Goal: Entertainment & Leisure: Consume media (video, audio)

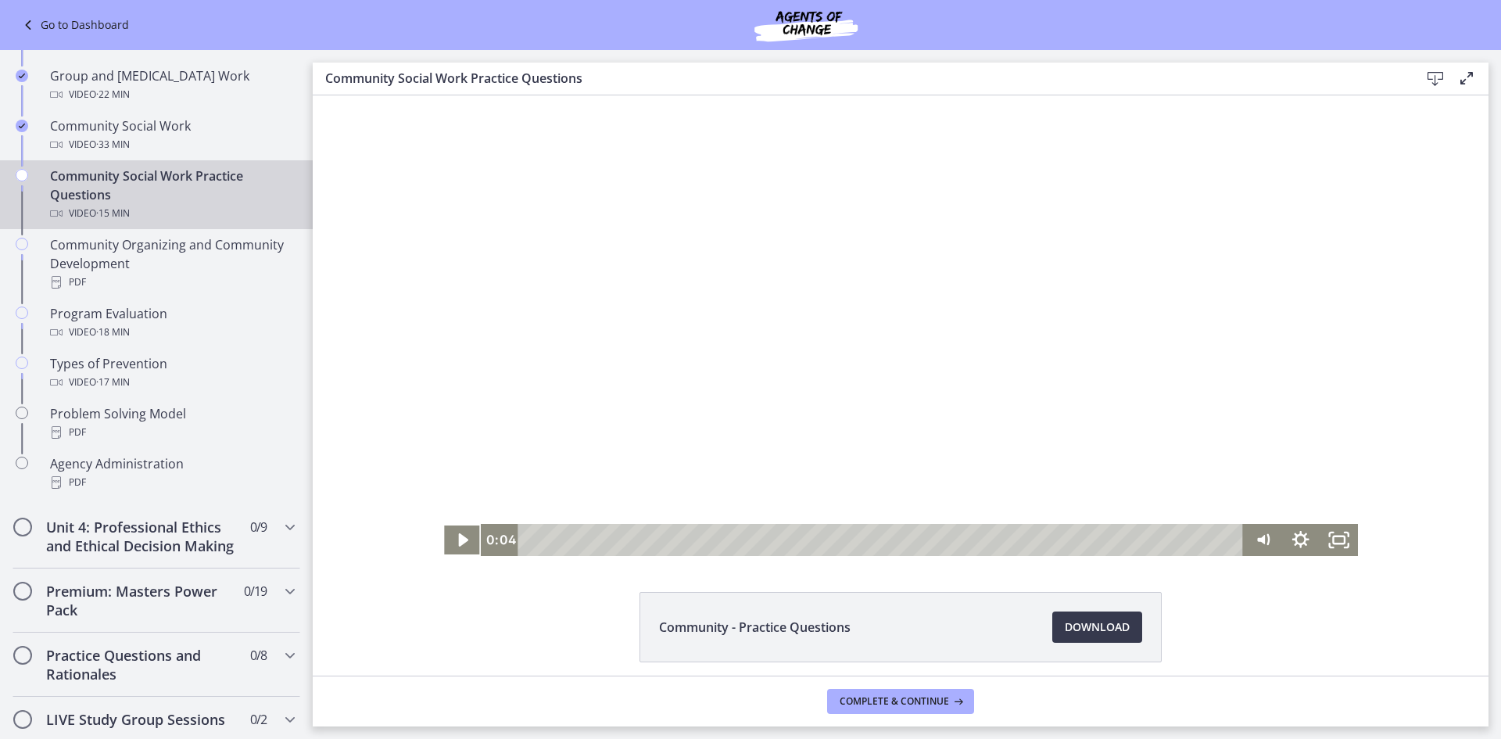
scroll to position [610, 0]
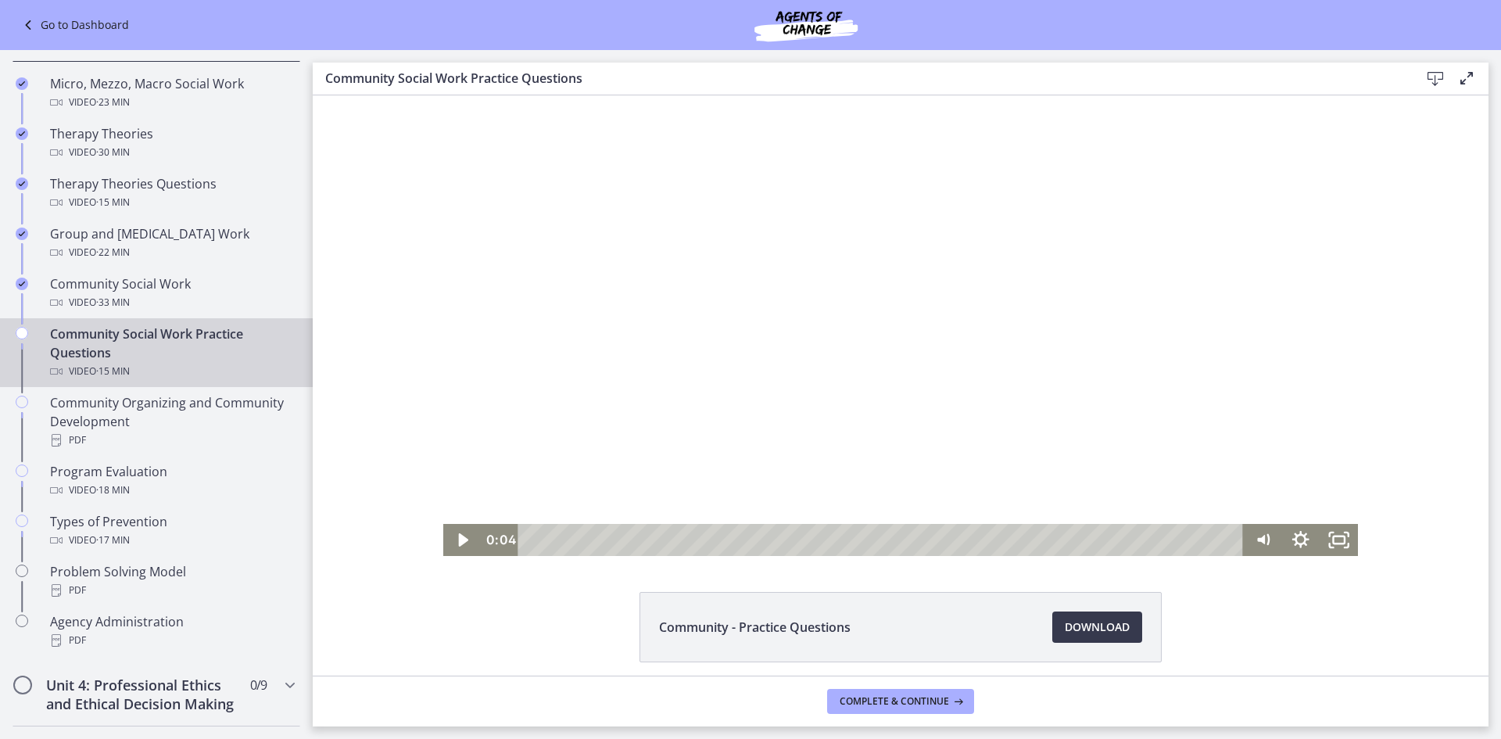
click at [326, 501] on div "Click for sound @keyframes VOLUME_SMALL_WAVE_FLASH { 0% { opacity: 0; } 33% { o…" at bounding box center [901, 325] width 1176 height 460
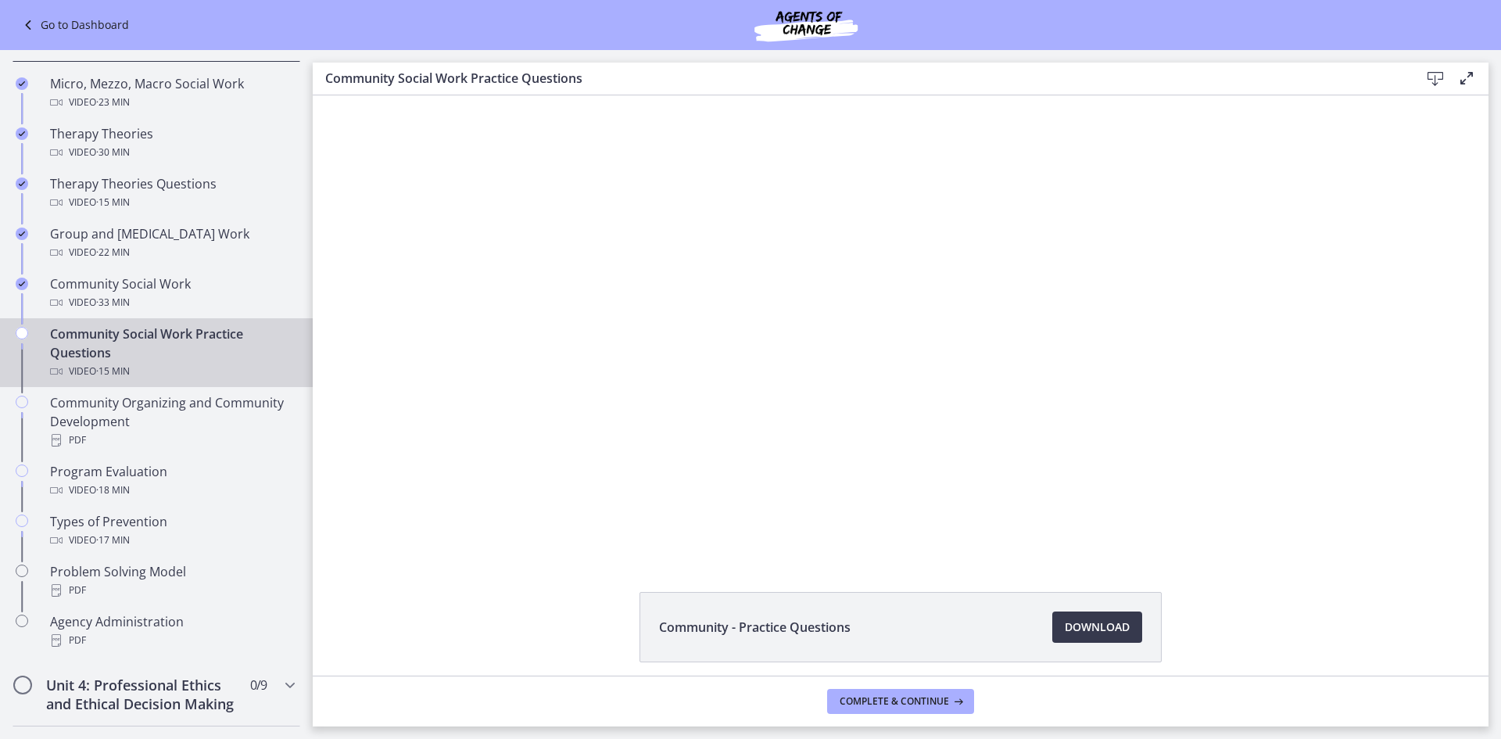
scroll to position [627, 0]
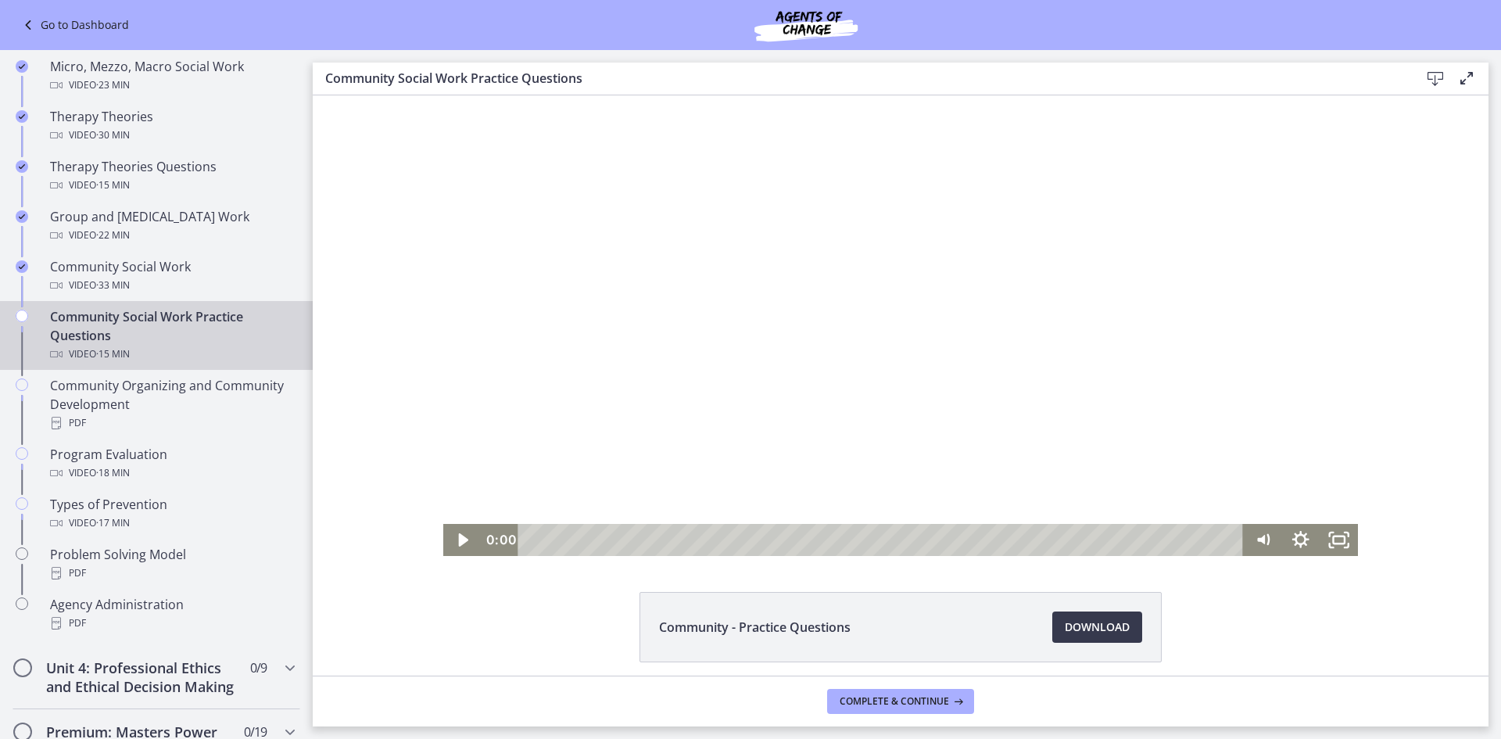
drag, startPoint x: 530, startPoint y: 543, endPoint x: 510, endPoint y: 542, distance: 19.6
click at [510, 542] on div "0:00 0:00" at bounding box center [862, 540] width 763 height 32
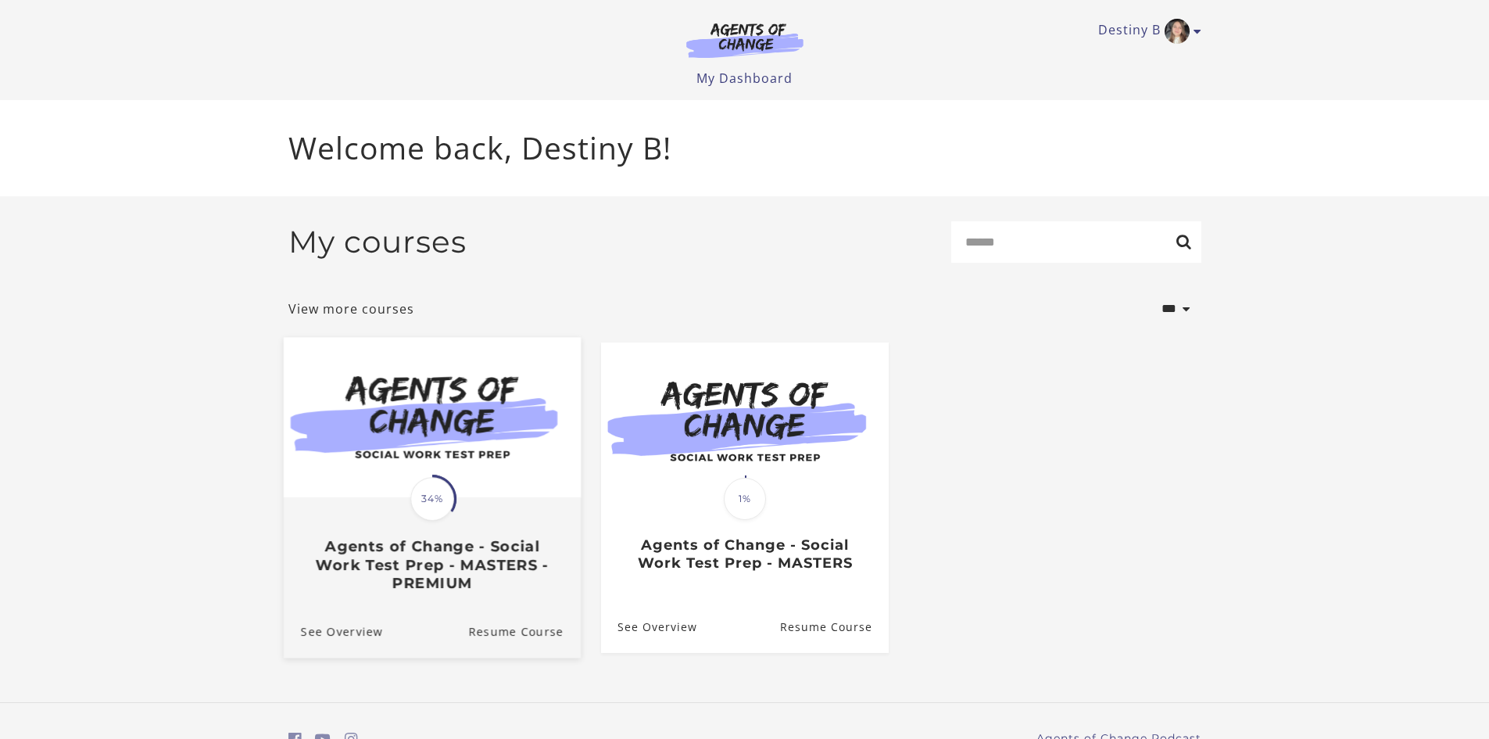
click at [466, 492] on img at bounding box center [431, 417] width 297 height 160
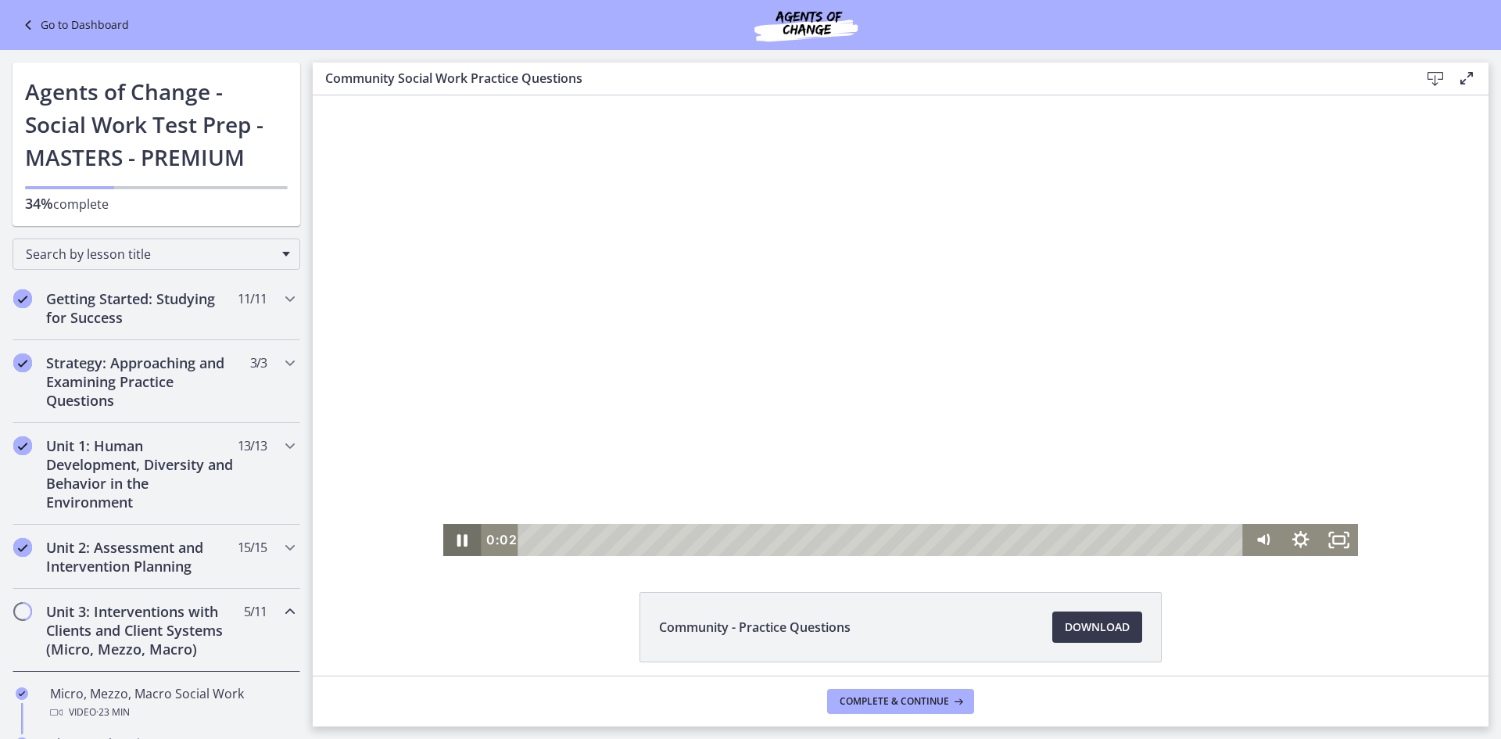
click at [447, 548] on icon "Pause" at bounding box center [462, 540] width 38 height 32
click at [449, 535] on icon "Play Video" at bounding box center [463, 540] width 38 height 32
click at [449, 535] on icon "Pause" at bounding box center [462, 540] width 46 height 38
click at [459, 539] on icon "Play Video" at bounding box center [463, 539] width 9 height 13
click at [531, 535] on div "0:04" at bounding box center [882, 540] width 702 height 32
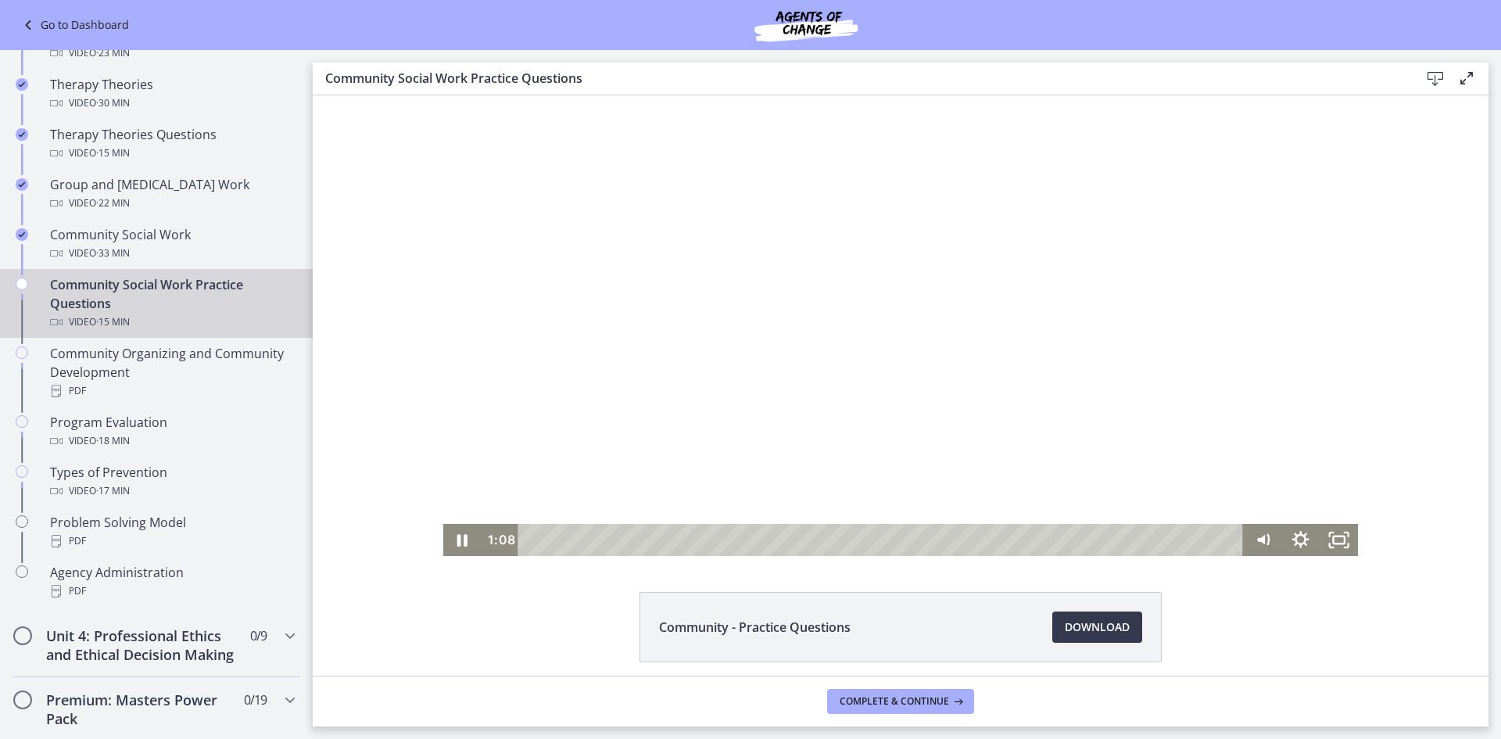
scroll to position [664, 0]
click at [444, 531] on icon "Pause" at bounding box center [462, 540] width 38 height 32
